Goal: Transaction & Acquisition: Download file/media

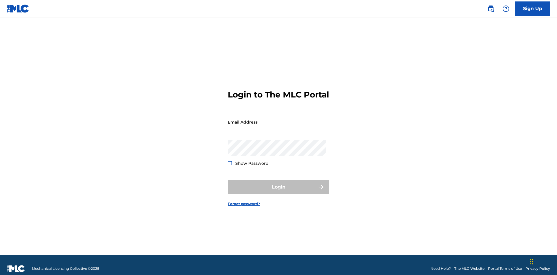
scroll to position [8, 0]
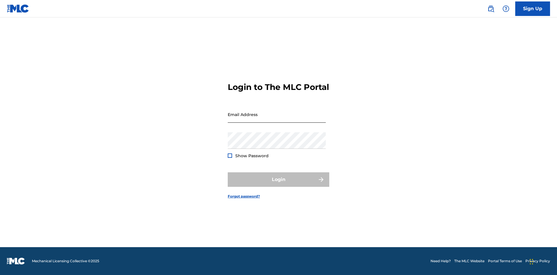
click at [277, 119] on input "Email Address" at bounding box center [277, 114] width 98 height 17
type input "Duke.McTesterson@gmail.com"
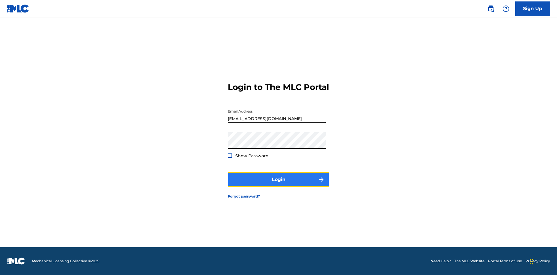
click at [278, 184] on button "Login" at bounding box center [278, 179] width 101 height 14
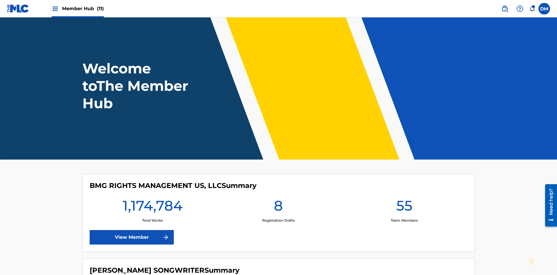
click at [83, 8] on span "Member Hub (11)" at bounding box center [83, 8] width 42 height 7
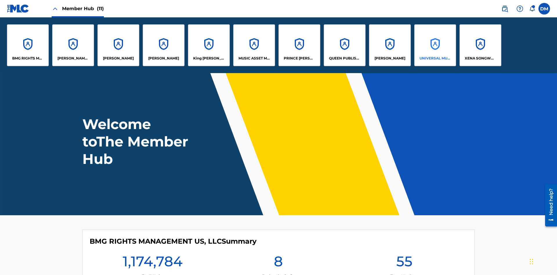
click at [435, 58] on p "UNIVERSAL MUSIC PUB GROUP" at bounding box center [435, 58] width 32 height 5
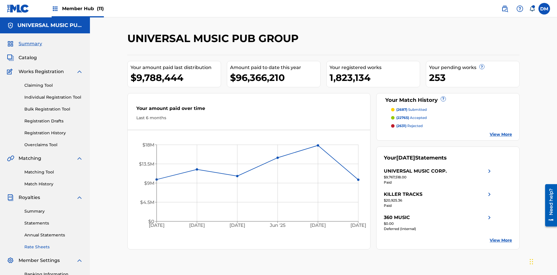
click at [54, 244] on link "Rate Sheets" at bounding box center [53, 247] width 59 height 6
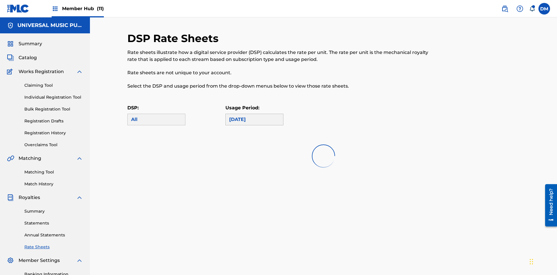
click at [254, 116] on div "May 2025" at bounding box center [254, 119] width 50 height 7
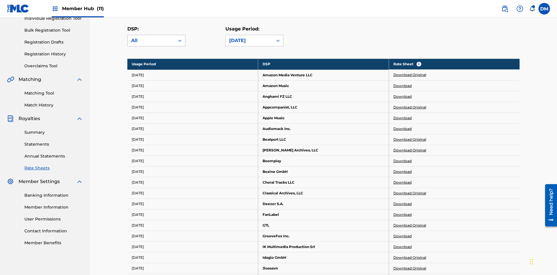
click at [156, 41] on div "All" at bounding box center [151, 40] width 40 height 7
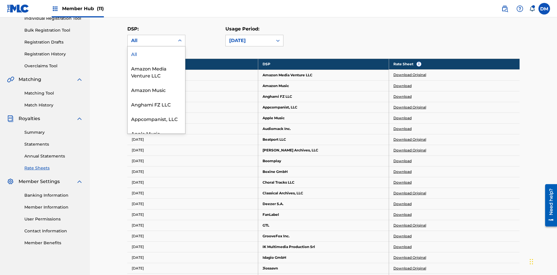
click at [156, 169] on div "Beatport LLC" at bounding box center [156, 162] width 57 height 14
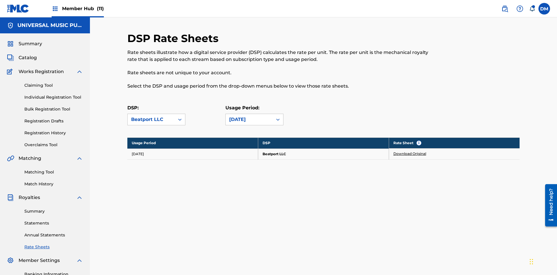
scroll to position [85, 0]
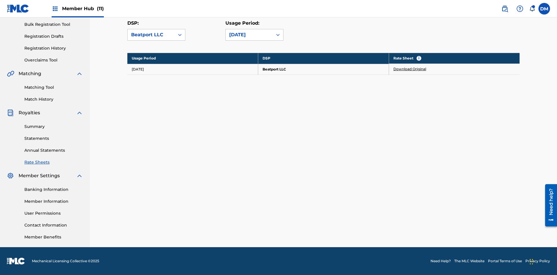
click at [410, 69] on link "Download Original" at bounding box center [409, 68] width 33 height 5
